Goal: Communication & Community: Ask a question

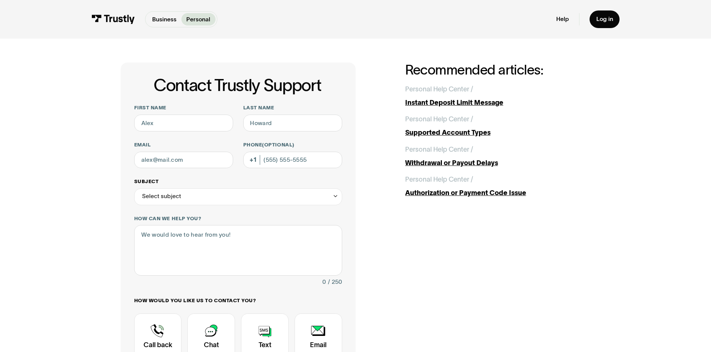
scroll to position [75, 0]
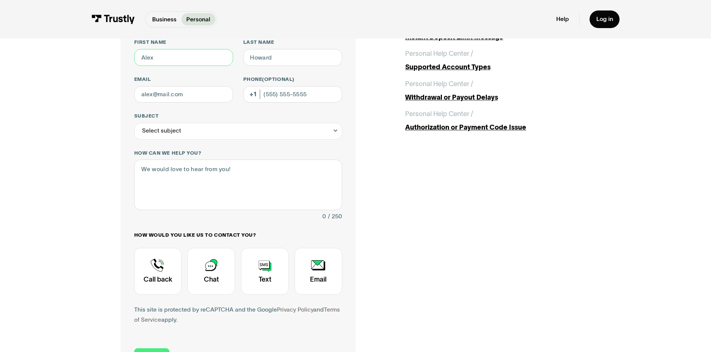
drag, startPoint x: 158, startPoint y: 59, endPoint x: 121, endPoint y: 63, distance: 37.6
click at [121, 63] on div "Contact Trustly Support First name Last name Email Phone (Optional) Subject Sel…" at bounding box center [238, 188] width 235 height 382
type input "[PERSON_NAME]"
type input "[EMAIL_ADDRESS][DOMAIN_NAME]"
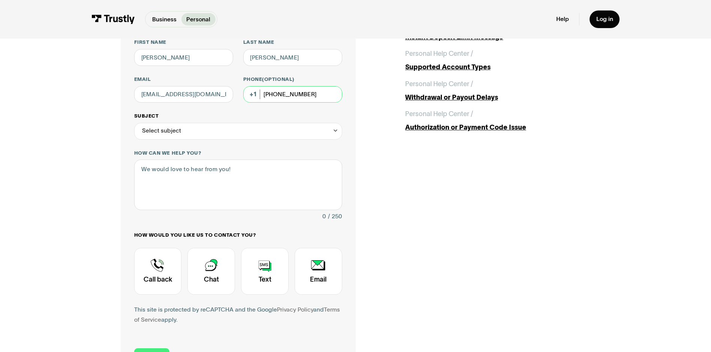
type input "[PHONE_NUMBER]"
click at [334, 130] on icon "Contact Trustly Support" at bounding box center [335, 130] width 6 height 6
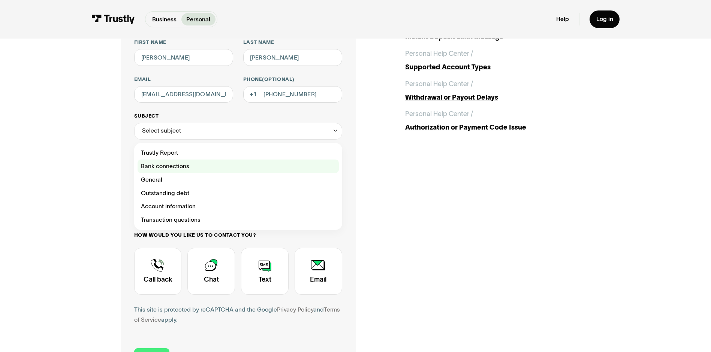
click at [174, 167] on div "Contact Trustly Support" at bounding box center [237, 166] width 201 height 13
type input "**********"
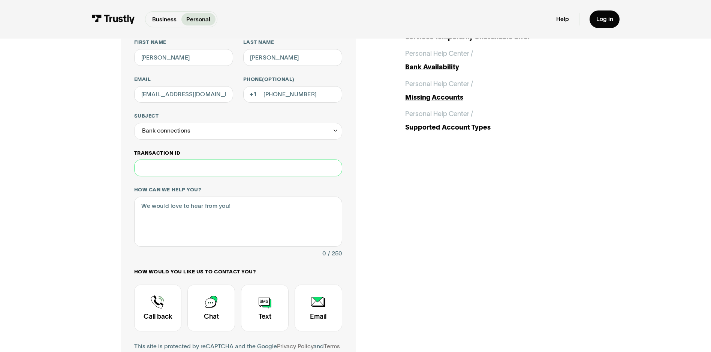
click at [191, 173] on input "Transaction ID" at bounding box center [238, 168] width 208 height 17
type input "********"
click at [156, 300] on div "Contact Trustly Support" at bounding box center [158, 308] width 48 height 47
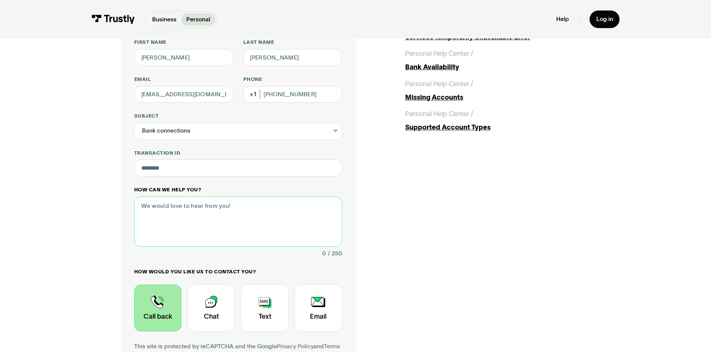
click at [233, 206] on textarea "How can we help you?" at bounding box center [238, 222] width 208 height 50
type textarea "s"
click at [256, 209] on textarea "Somehow Trustly, has been connected" at bounding box center [238, 222] width 208 height 50
click at [167, 206] on textarea "Somehow Trustly, has been connected" at bounding box center [238, 222] width 208 height 50
click at [189, 209] on textarea "Somehow, Trustly, has been connected" at bounding box center [238, 222] width 208 height 50
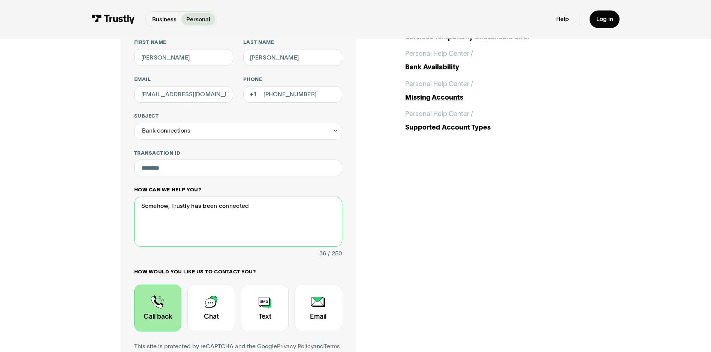
click at [268, 203] on textarea "Somehow, Trustly has been connected" at bounding box center [238, 222] width 208 height 50
drag, startPoint x: 248, startPoint y: 211, endPoint x: 277, endPoint y: 206, distance: 28.8
click at [277, 206] on textarea "Somehow, Trustly has been connected connected as the" at bounding box center [238, 222] width 208 height 50
drag, startPoint x: 176, startPoint y: 216, endPoint x: 170, endPoint y: 220, distance: 6.9
click at [170, 220] on textarea "Somehow, Trustly has been connected as a go between my Chartway account, and Th…" at bounding box center [238, 222] width 208 height 50
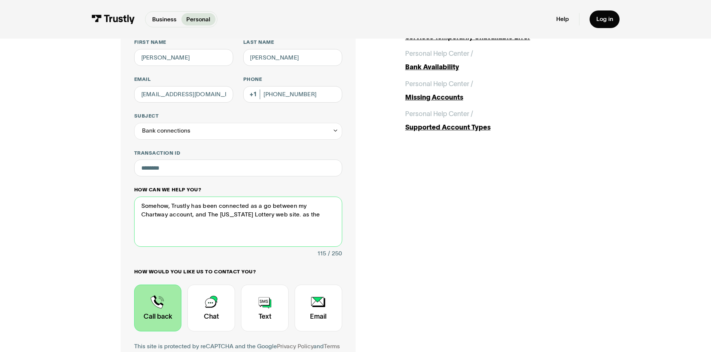
drag, startPoint x: 187, startPoint y: 216, endPoint x: 179, endPoint y: 217, distance: 7.6
click at [179, 217] on textarea "Somehow, Trustly has been connected as a go between my Chartway account, and Th…" at bounding box center [238, 222] width 208 height 50
drag, startPoint x: 258, startPoint y: 217, endPoint x: 278, endPoint y: 220, distance: 20.1
click at [278, 220] on textarea "Somehow, Trustly, has been connected as a go between my Chartway account, and m…" at bounding box center [238, 222] width 208 height 50
click at [241, 236] on textarea "Somehow, Trustly, has been connected as a go between my Chartway account, and m…" at bounding box center [238, 222] width 208 height 50
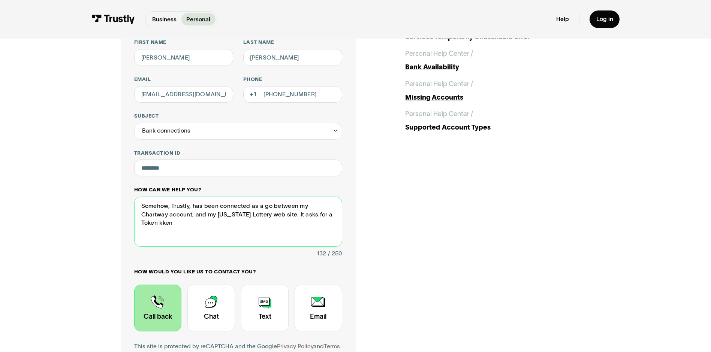
drag, startPoint x: 307, startPoint y: 213, endPoint x: 320, endPoint y: 214, distance: 13.1
click at [320, 214] on textarea "Somehow, Trustly, has been connected as a go between my Chartway account, and m…" at bounding box center [238, 222] width 208 height 50
click at [190, 223] on textarea "Somehow, Trustly, has been connected as a go between my Chartway account, and m…" at bounding box center [238, 222] width 208 height 50
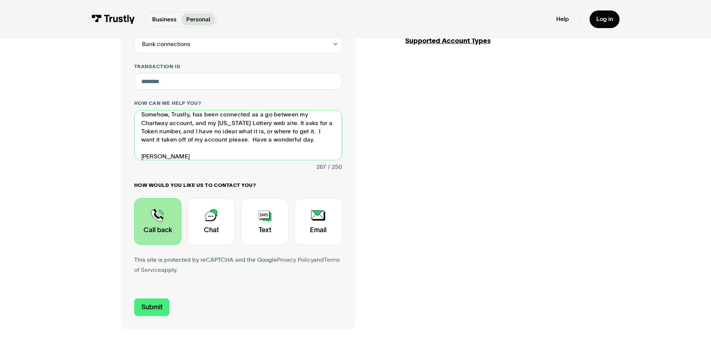
scroll to position [225, 0]
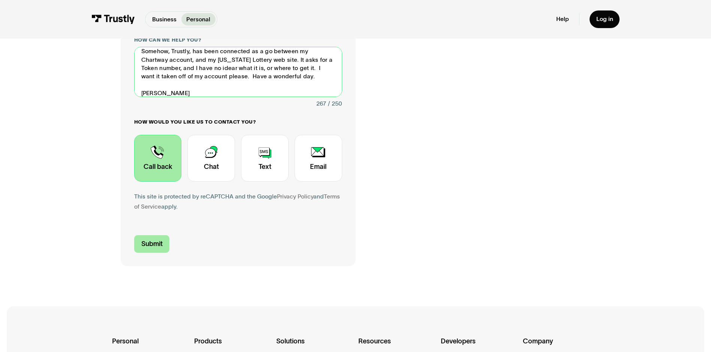
type textarea "Somehow, Trustly, has been connected as a go between my Chartway account, and m…"
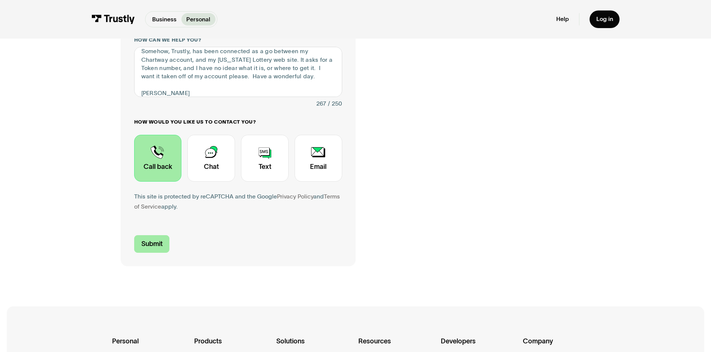
click at [142, 244] on input "Submit" at bounding box center [152, 244] width 36 height 18
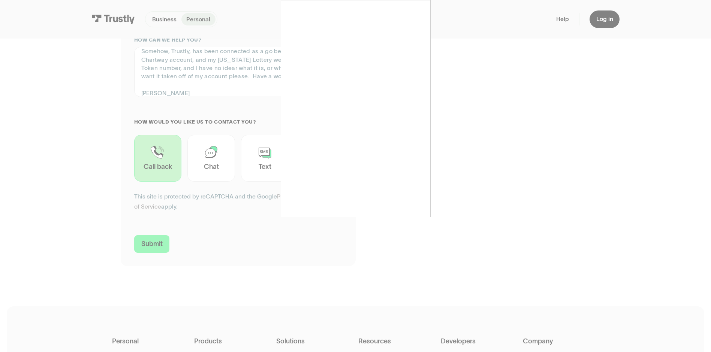
type input "[PHONE_NUMBER]"
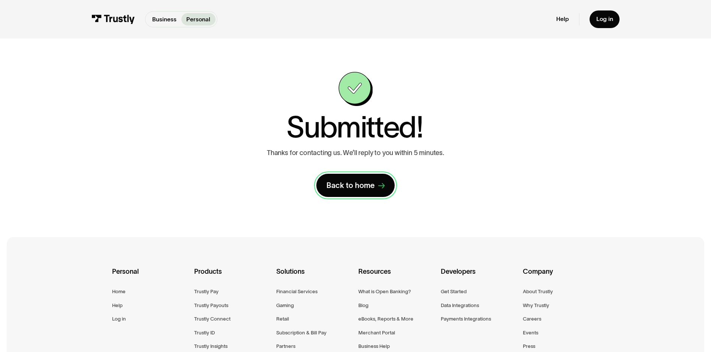
click at [356, 184] on div "Back to home" at bounding box center [350, 186] width 48 height 10
